Goal: Transaction & Acquisition: Download file/media

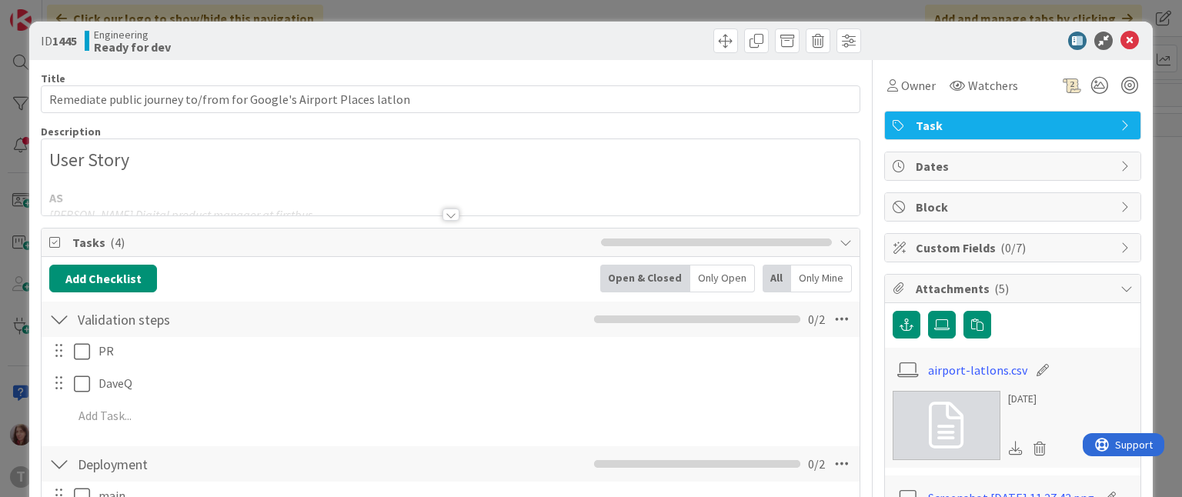
click at [443, 212] on div at bounding box center [451, 215] width 17 height 12
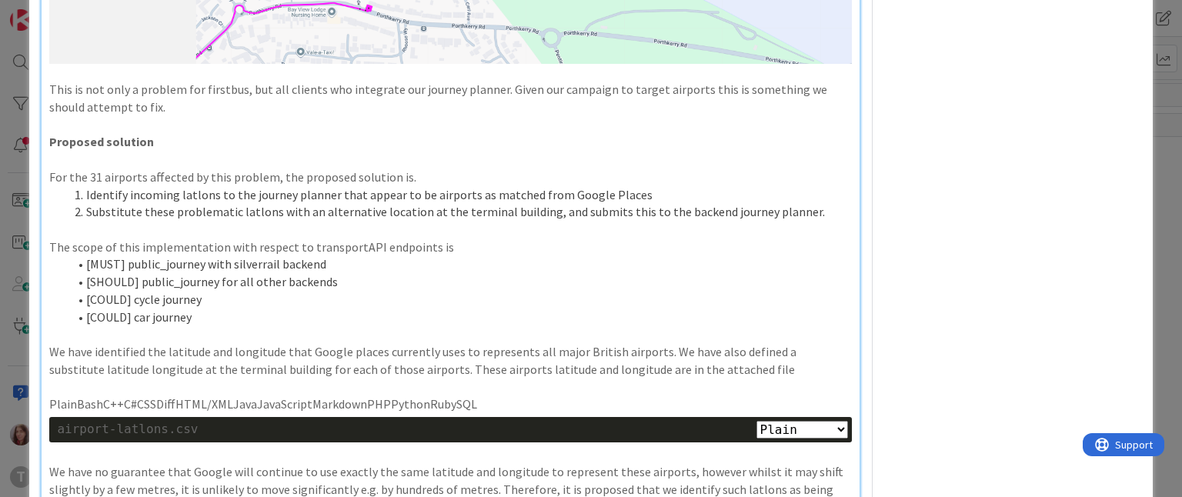
scroll to position [2642, 0]
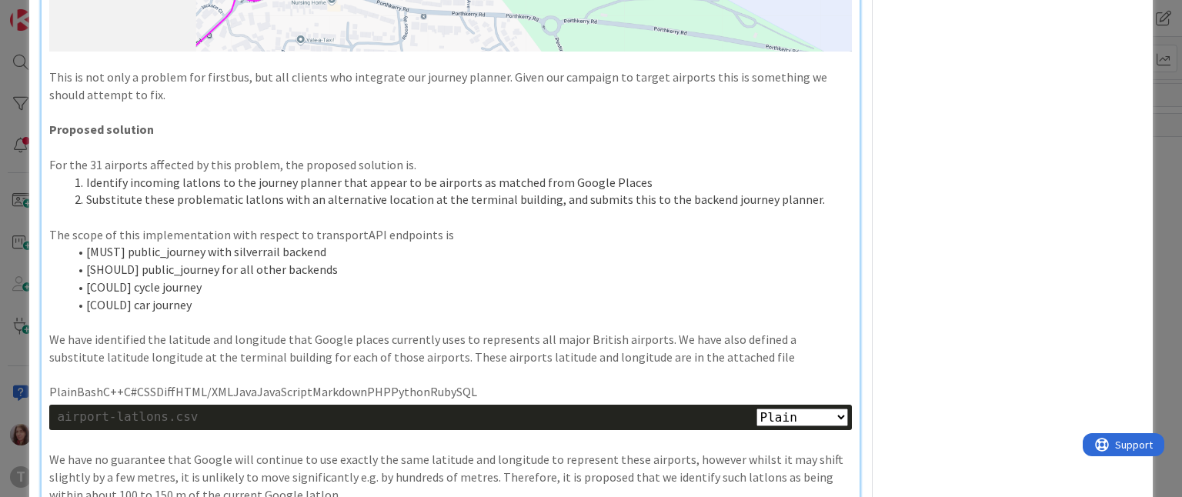
click at [184, 409] on div "airport-latlons.csv" at bounding box center [450, 418] width 787 height 18
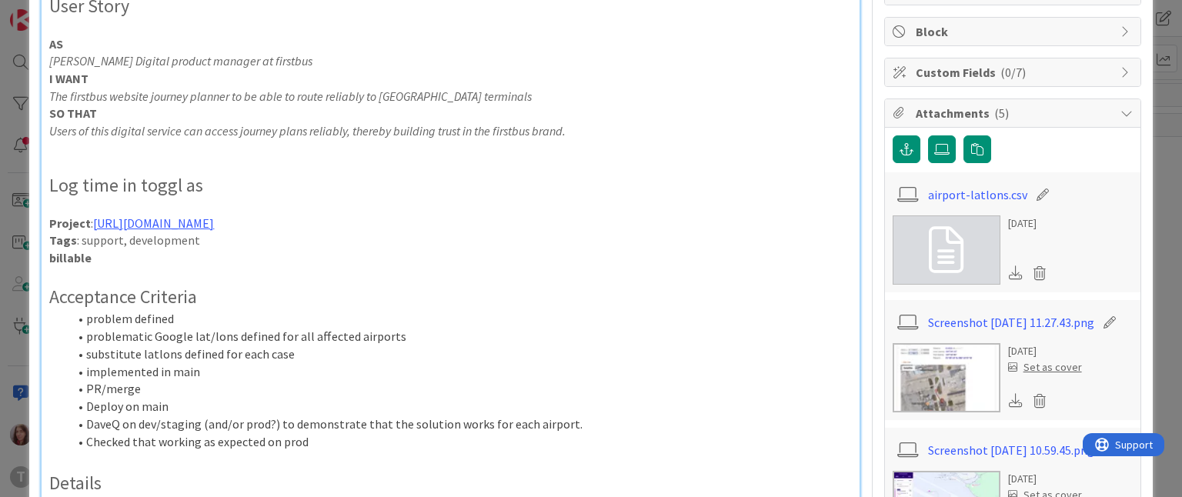
scroll to position [244, 0]
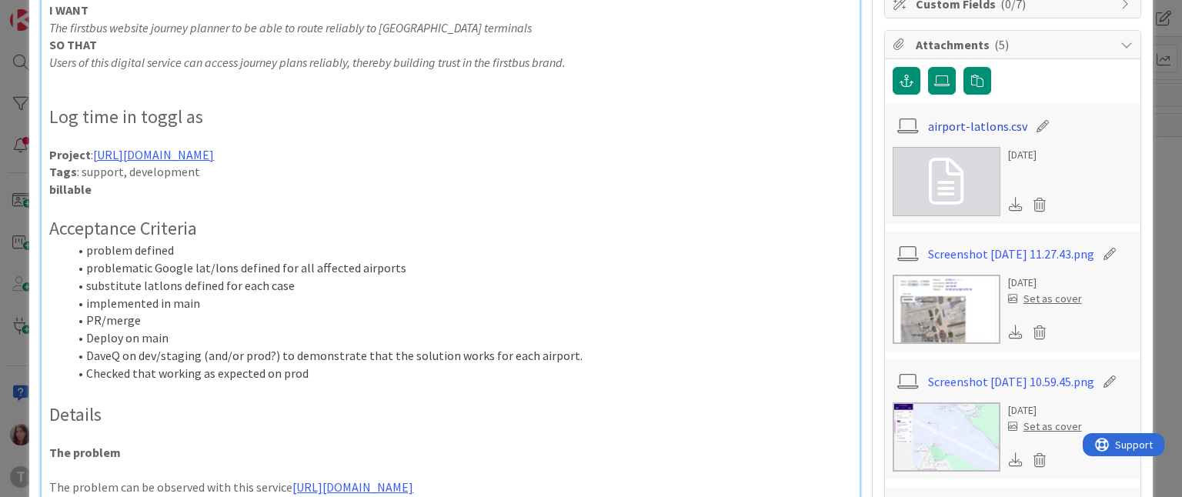
click at [990, 132] on link "airport-latlons.csv" at bounding box center [977, 126] width 99 height 18
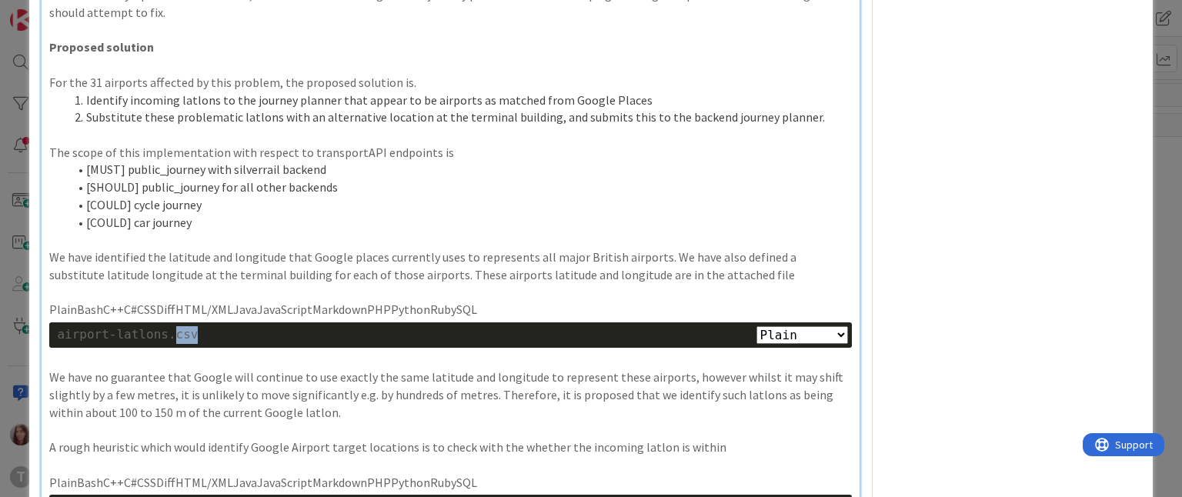
scroll to position [2633, 0]
